Goal: Task Accomplishment & Management: Manage account settings

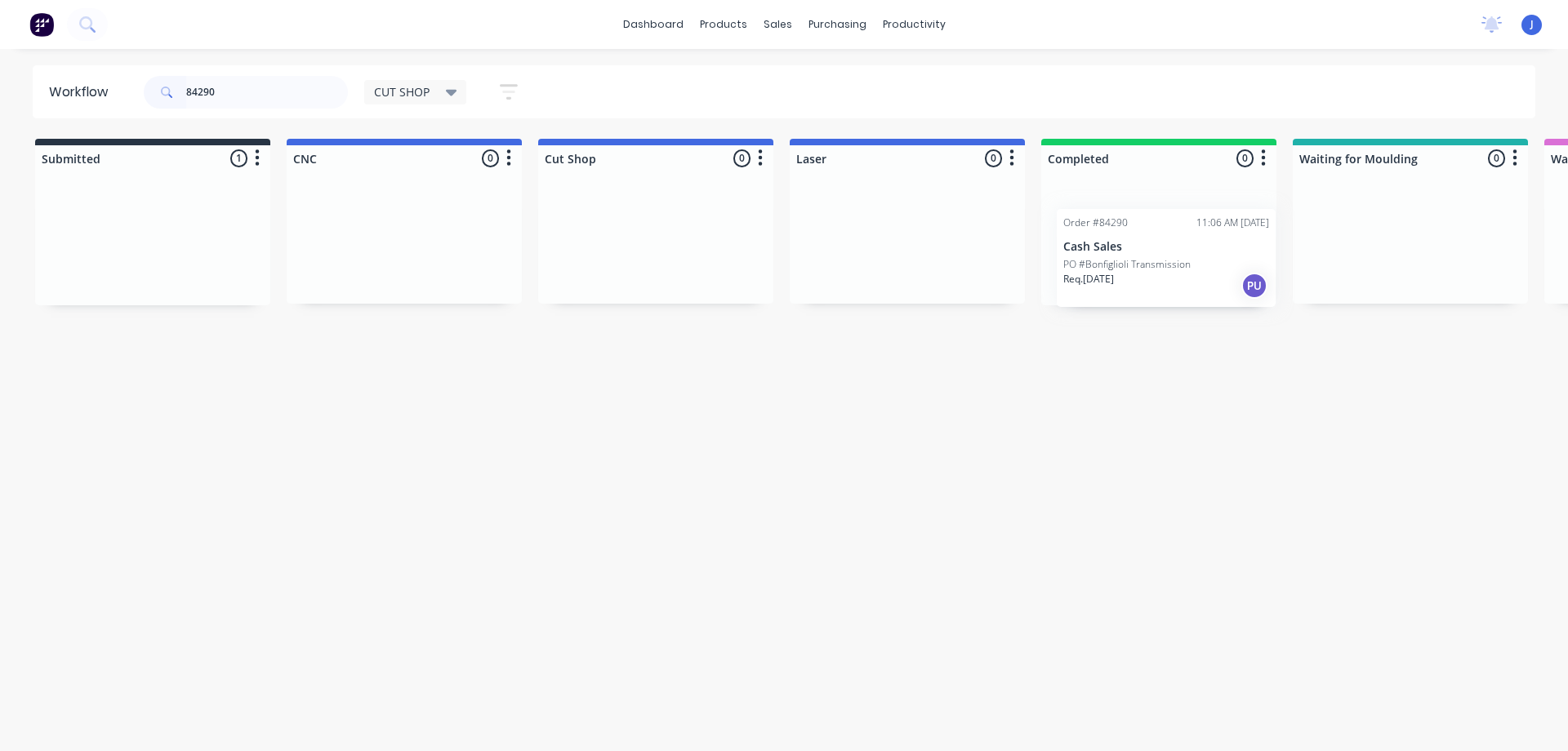
drag, startPoint x: 163, startPoint y: 252, endPoint x: 1179, endPoint y: 263, distance: 1016.1
click at [1139, 261] on div "Req. [DATE] PU" at bounding box center [1159, 271] width 206 height 28
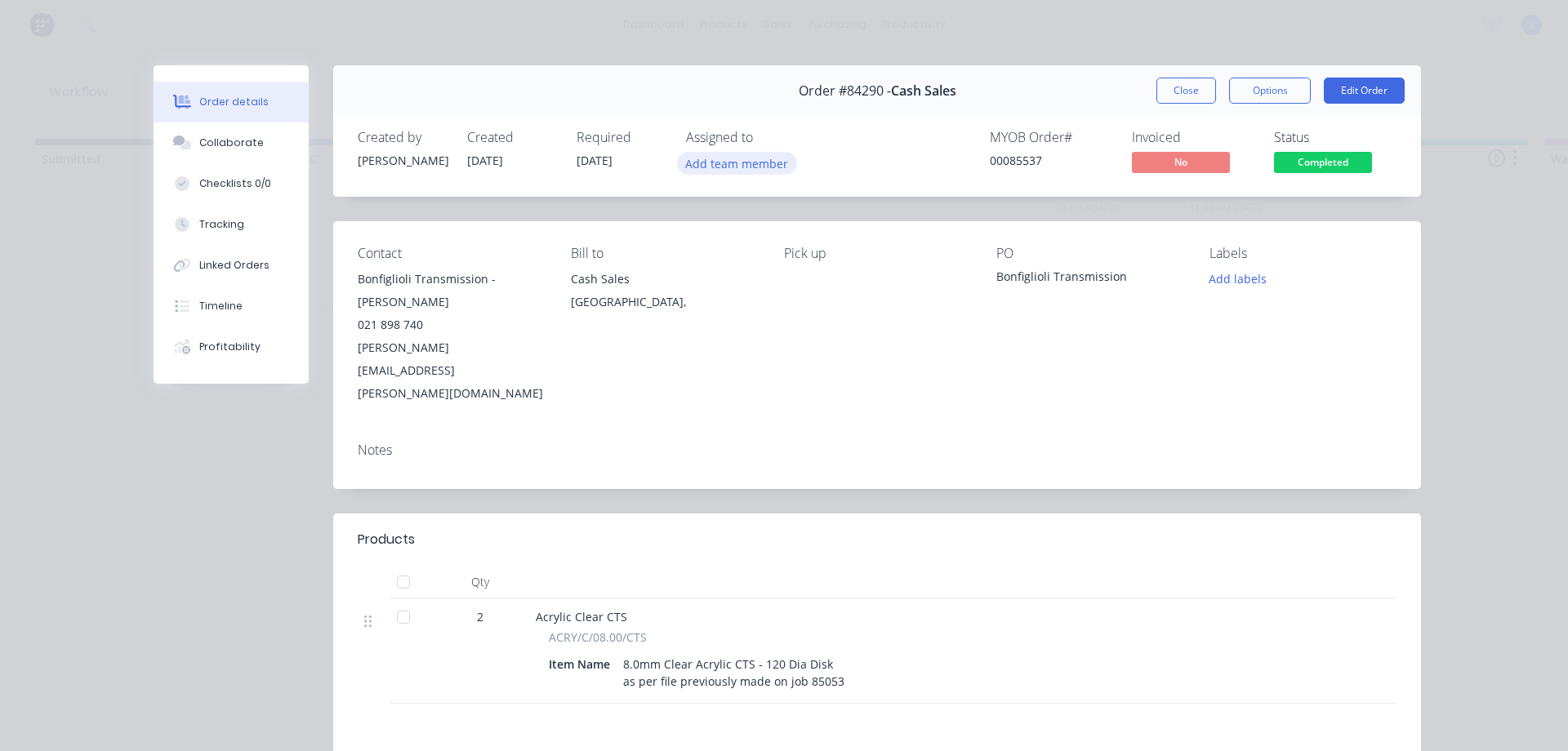
click at [736, 166] on button "Add team member" at bounding box center [737, 163] width 120 height 22
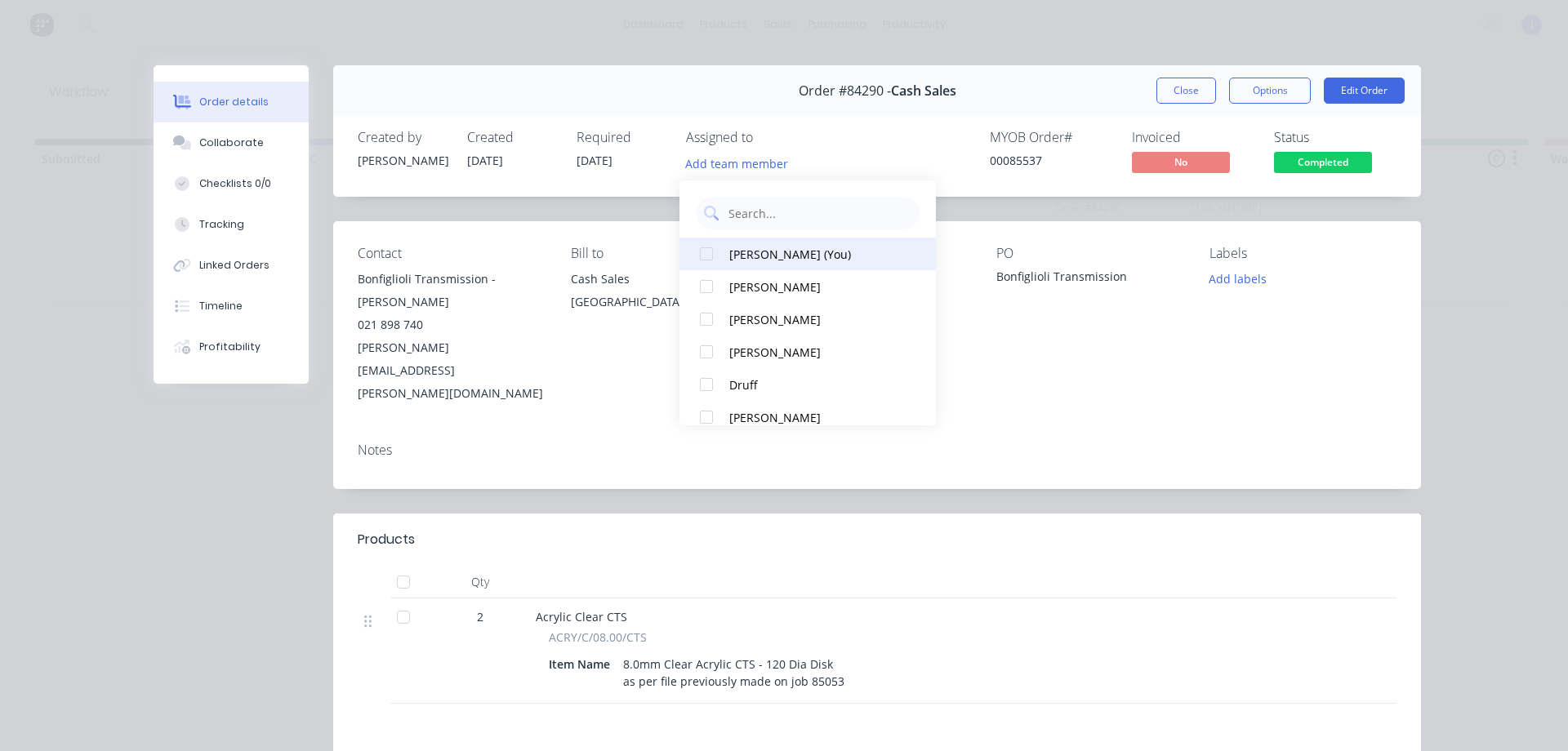
click at [747, 258] on div "[PERSON_NAME] (You)" at bounding box center [815, 254] width 173 height 17
click at [1164, 84] on button "Close" at bounding box center [1186, 91] width 60 height 26
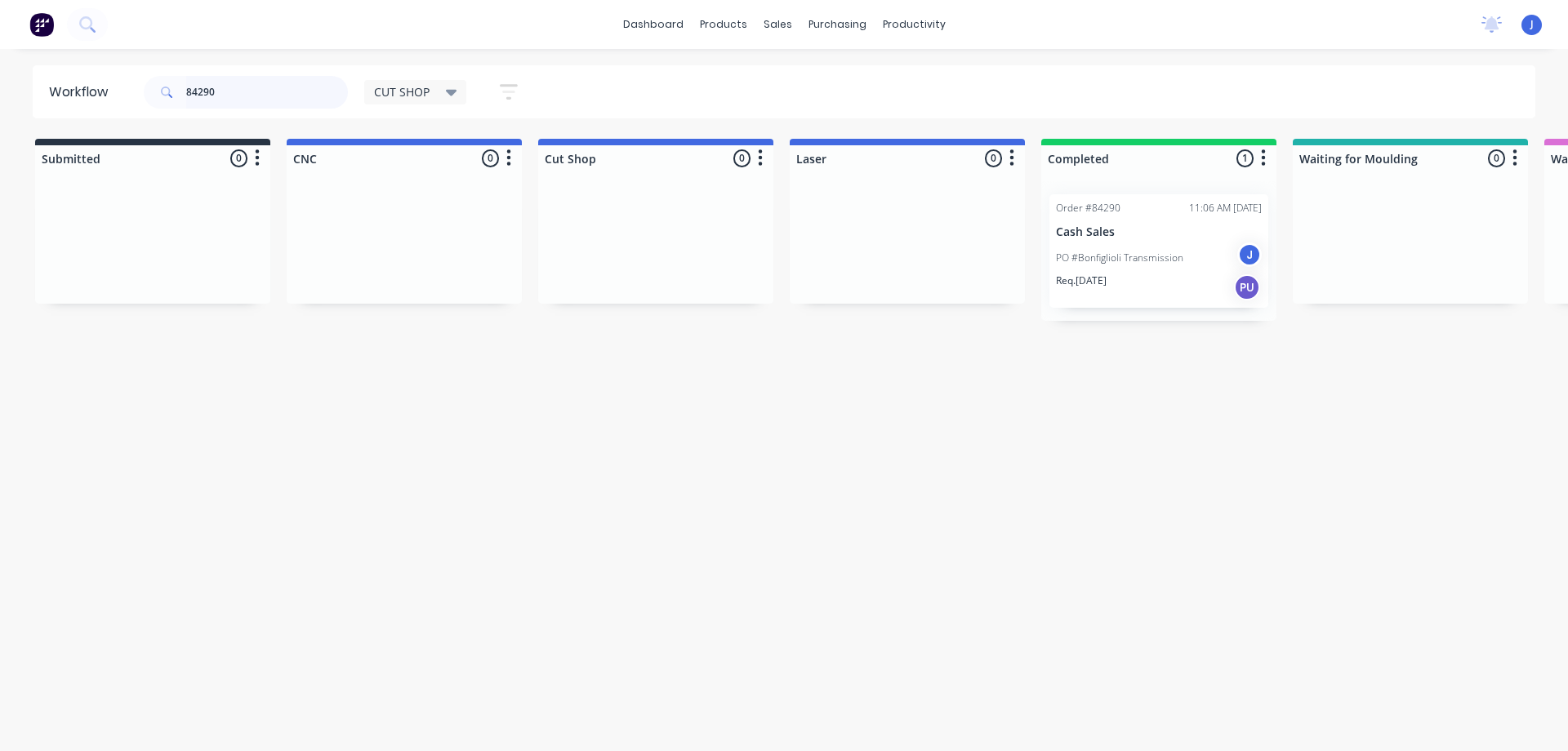
drag, startPoint x: 300, startPoint y: 92, endPoint x: 0, endPoint y: 130, distance: 302.4
click at [0, 130] on div "Workflow 84290 CUT SHOP Save new view None edit CUT SHOP (Default) edit DISPATC…" at bounding box center [784, 392] width 1568 height 653
type input "84257"
click at [185, 263] on div "BLUE JOB Order #84257 10:03 AM [DATE] Cash Sales PO #[PERSON_NAME] Req. Del" at bounding box center [152, 254] width 219 height 120
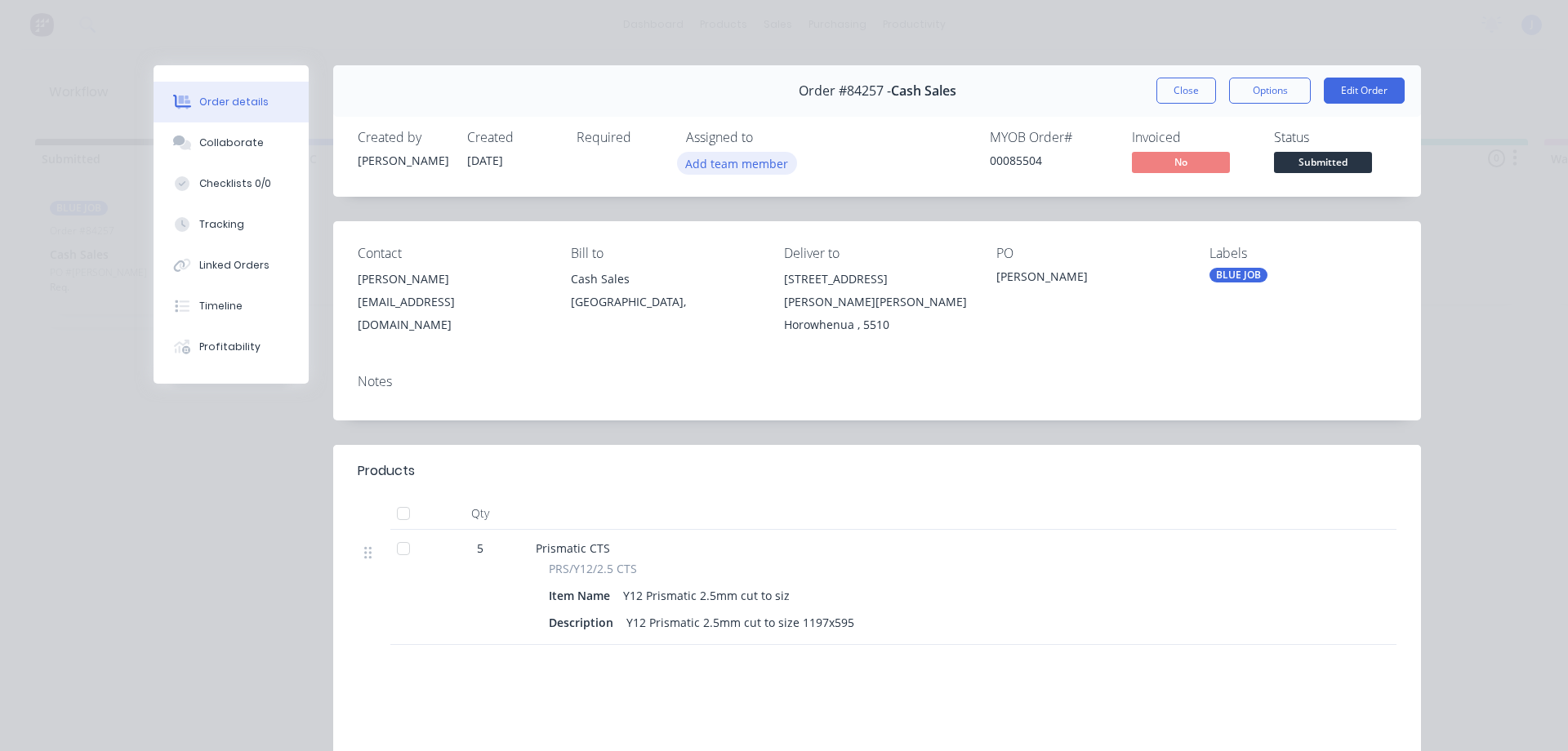
click at [716, 162] on button "Add team member" at bounding box center [737, 163] width 120 height 22
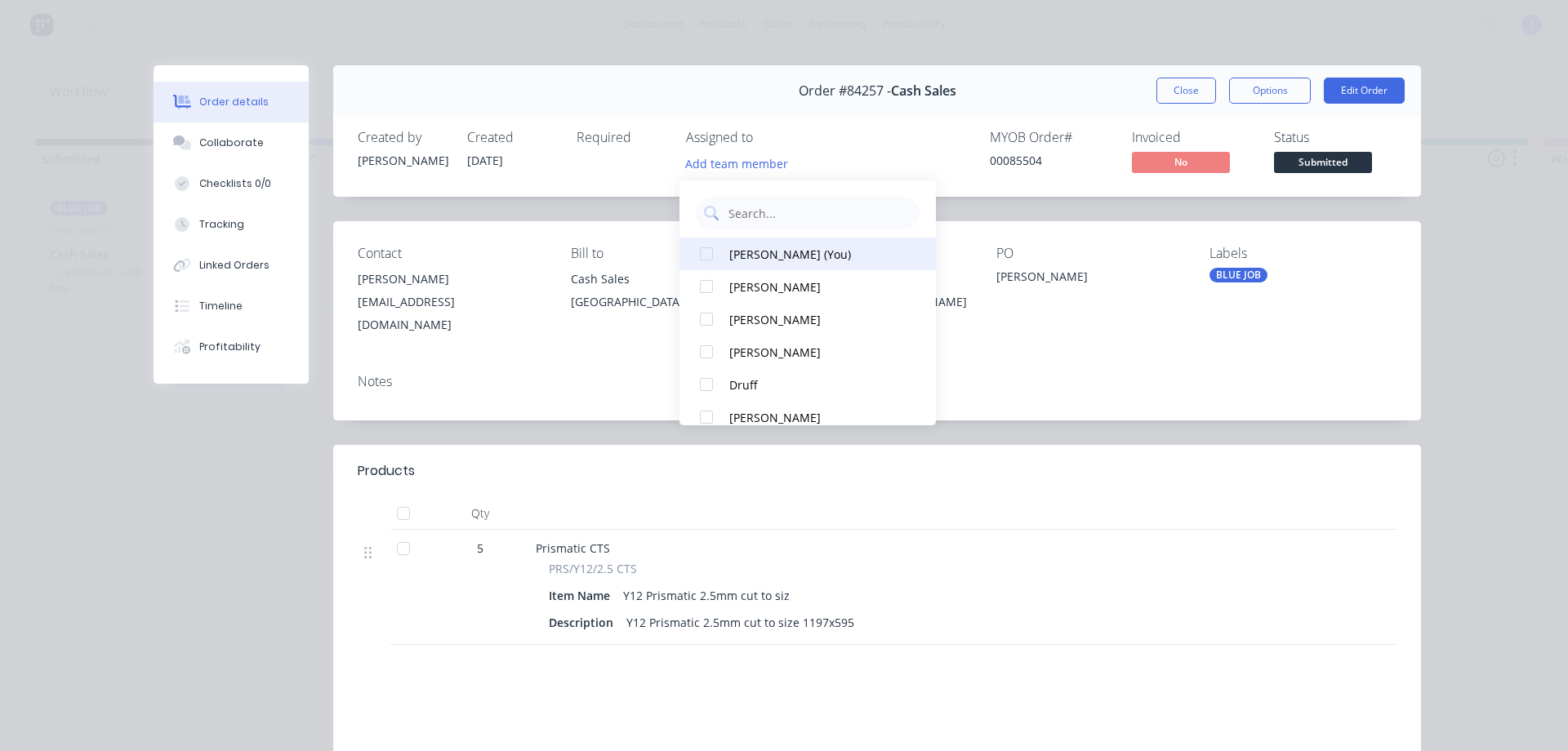
click at [743, 264] on button "[PERSON_NAME] (You)" at bounding box center [807, 254] width 256 height 33
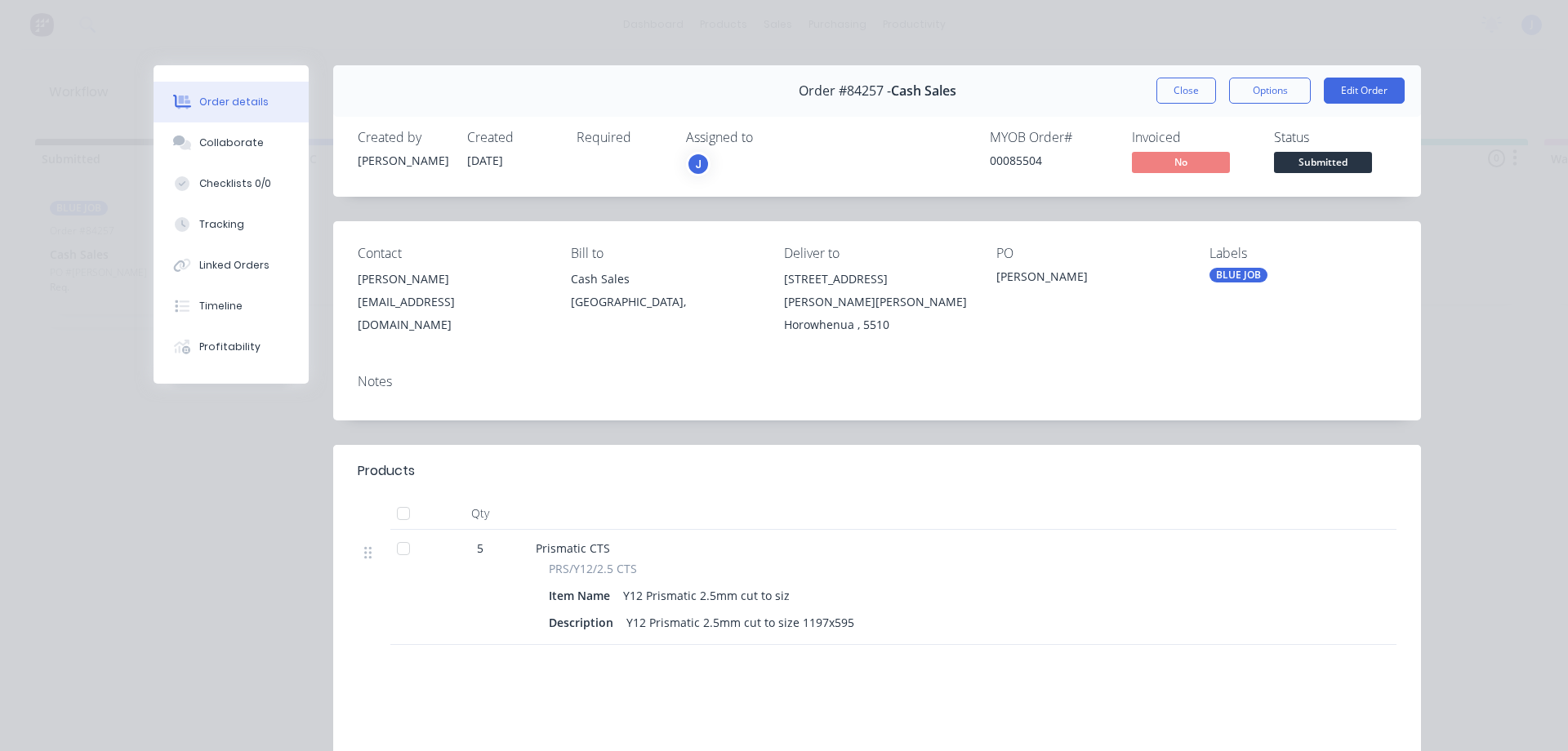
drag, startPoint x: 1196, startPoint y: 98, endPoint x: 976, endPoint y: 99, distance: 220.0
click at [1192, 97] on button "Close" at bounding box center [1186, 91] width 60 height 26
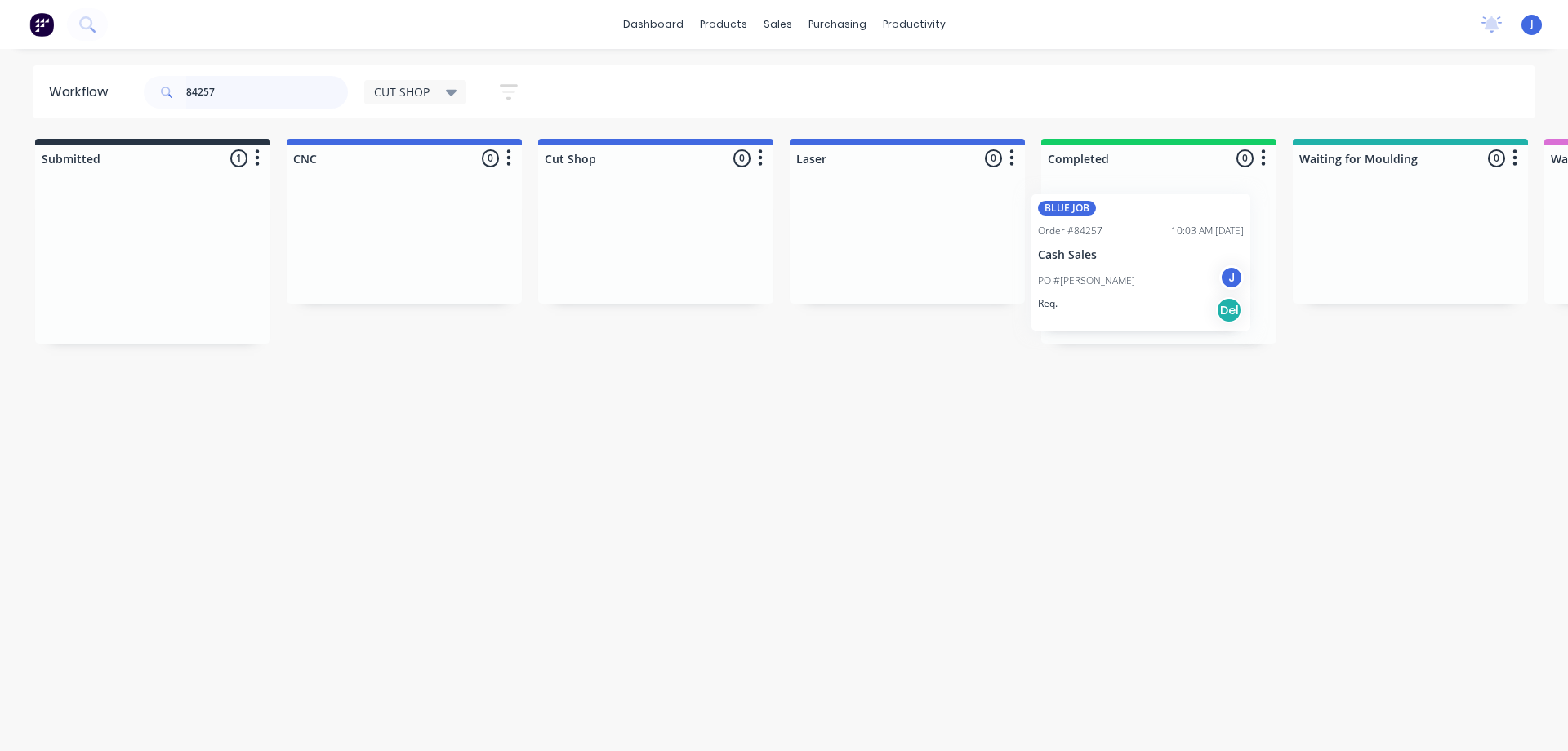
drag, startPoint x: 197, startPoint y: 263, endPoint x: 1193, endPoint y: 259, distance: 996.0
